Goal: Task Accomplishment & Management: Manage account settings

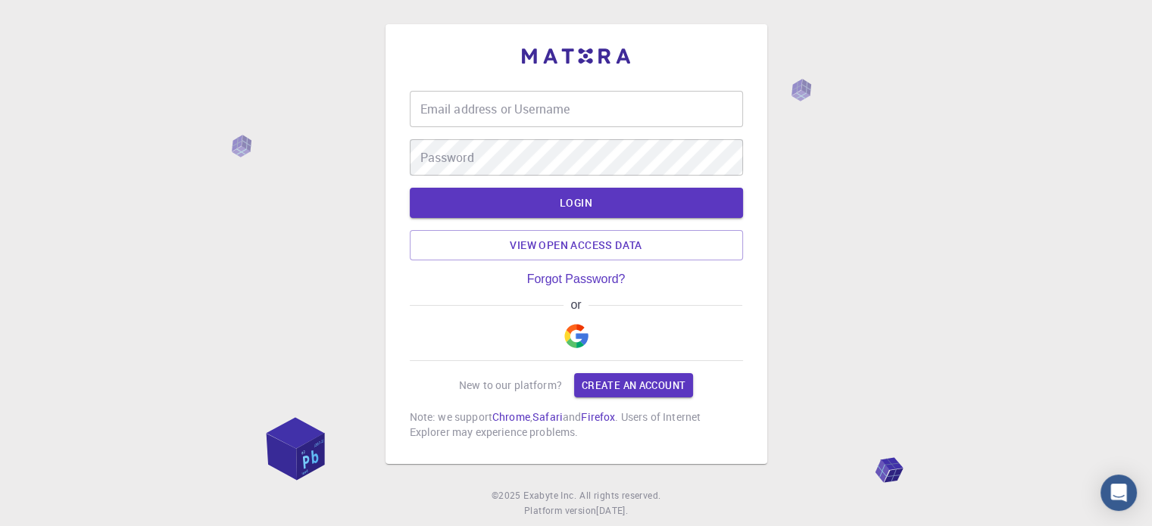
click at [564, 114] on input "Email address or Username" at bounding box center [576, 109] width 333 height 36
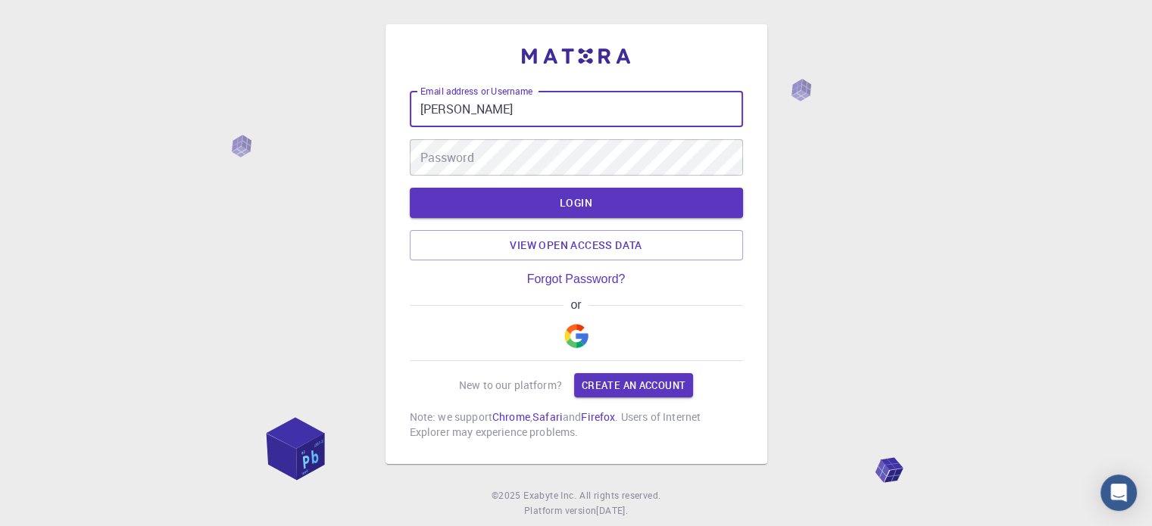
type input "sergey"
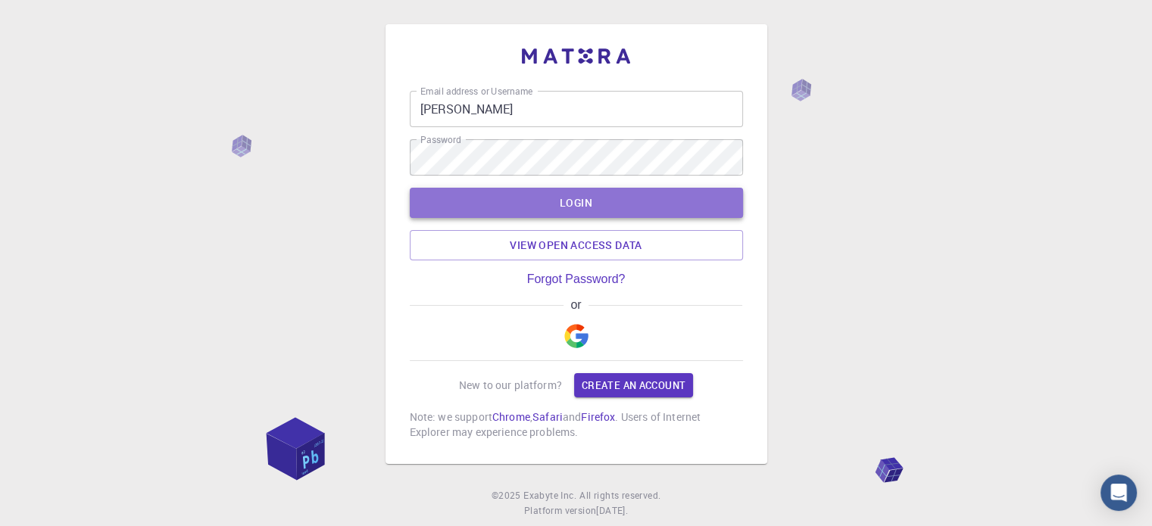
click at [555, 203] on button "LOGIN" at bounding box center [576, 203] width 333 height 30
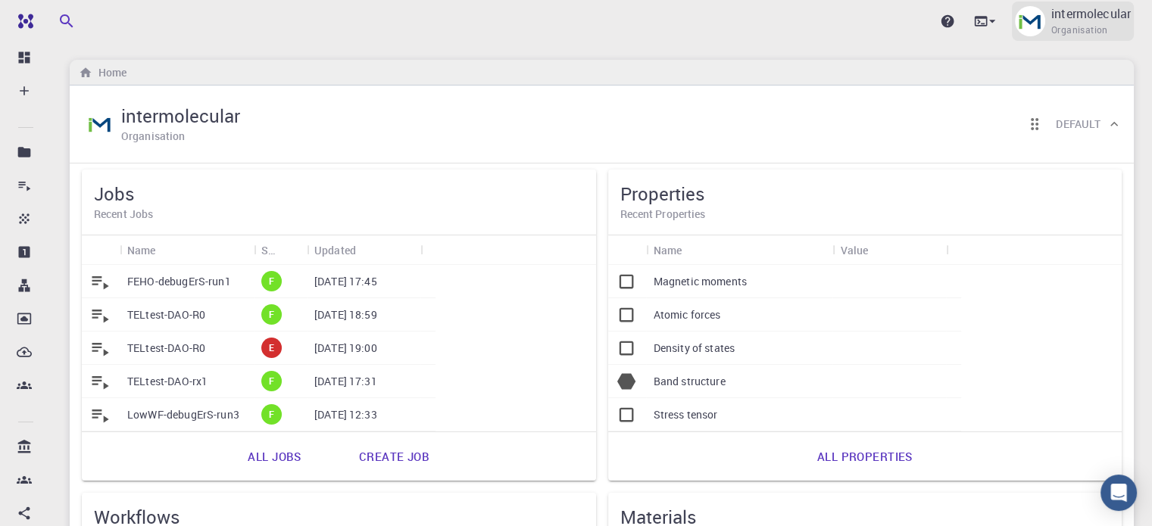
click at [1076, 30] on span "Organisation" at bounding box center [1079, 30] width 57 height 15
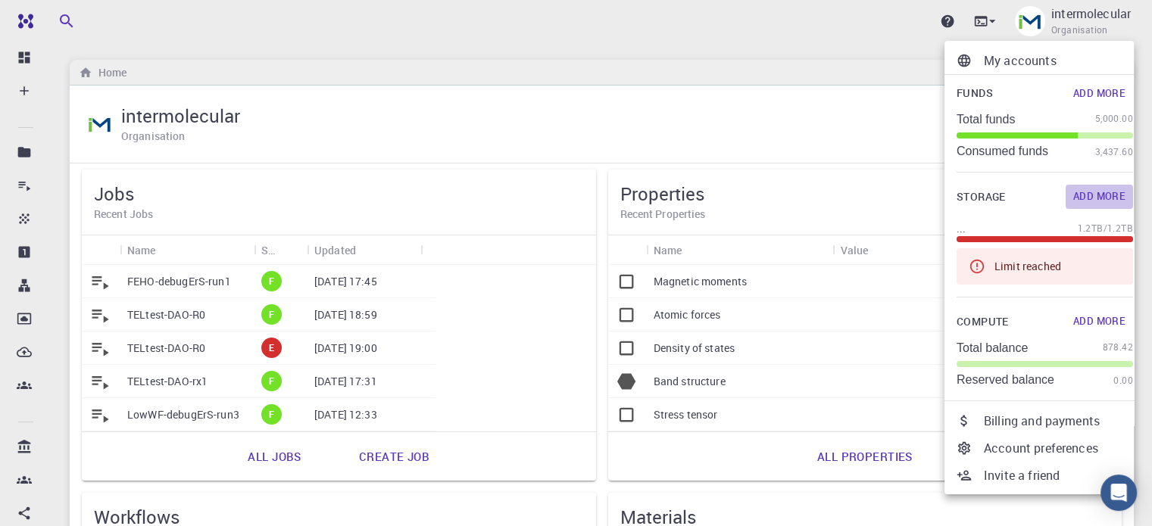
click at [1074, 197] on button "Add More" at bounding box center [1099, 197] width 67 height 24
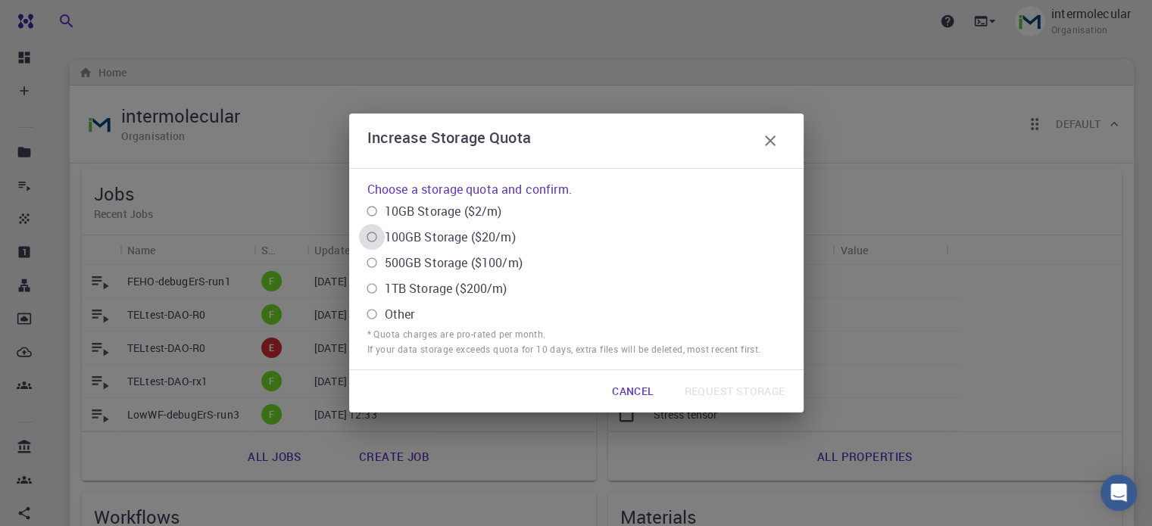
click at [372, 242] on \(\$20\/m\) "100GB Storage ($20/m)" at bounding box center [372, 237] width 26 height 26
radio \(\$20\/m\) "true"
click at [719, 389] on button "Request Storage" at bounding box center [735, 391] width 125 height 30
